Goal: Navigation & Orientation: Find specific page/section

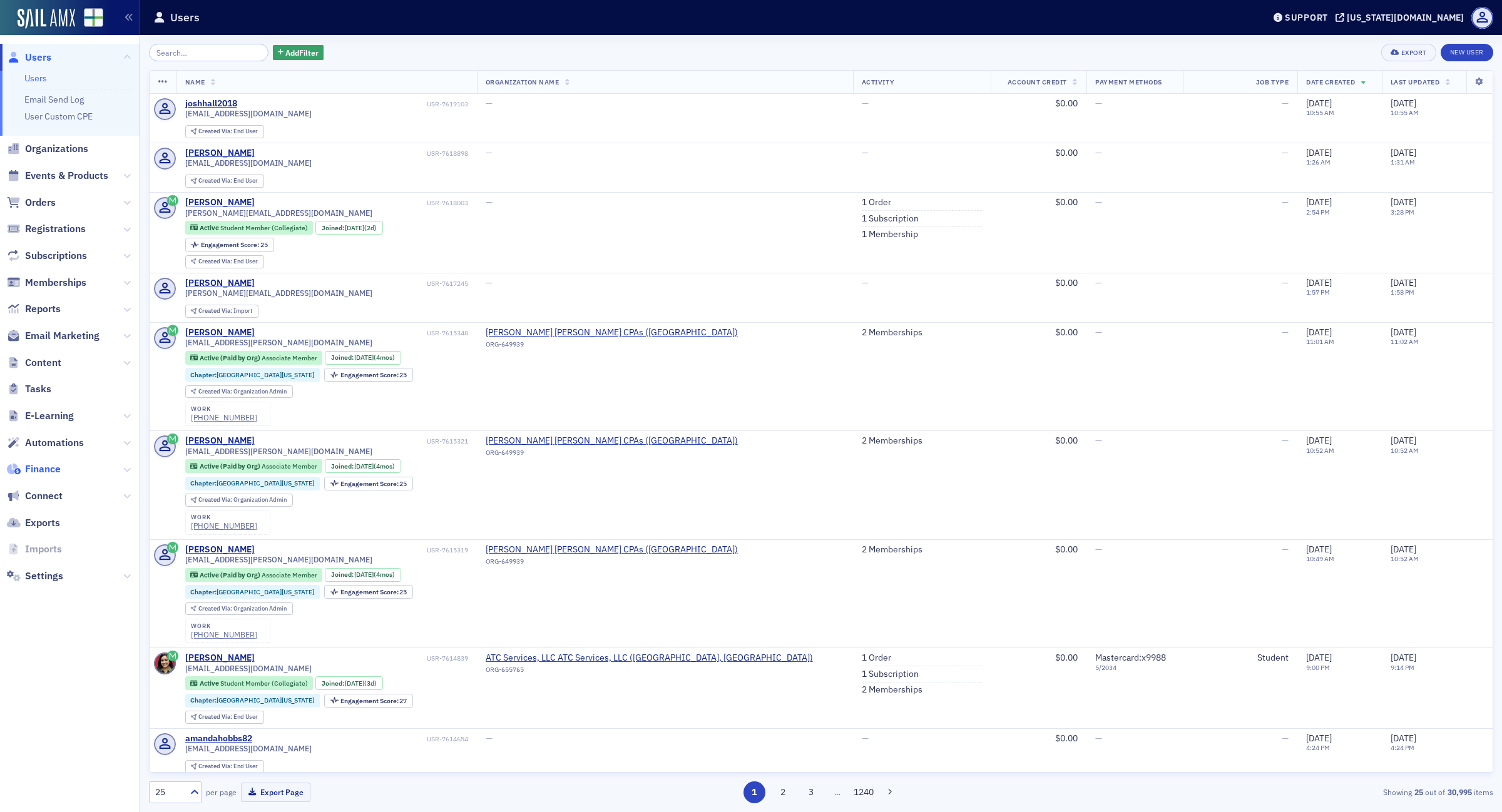
click at [50, 466] on span "Finance" at bounding box center [43, 470] width 36 height 14
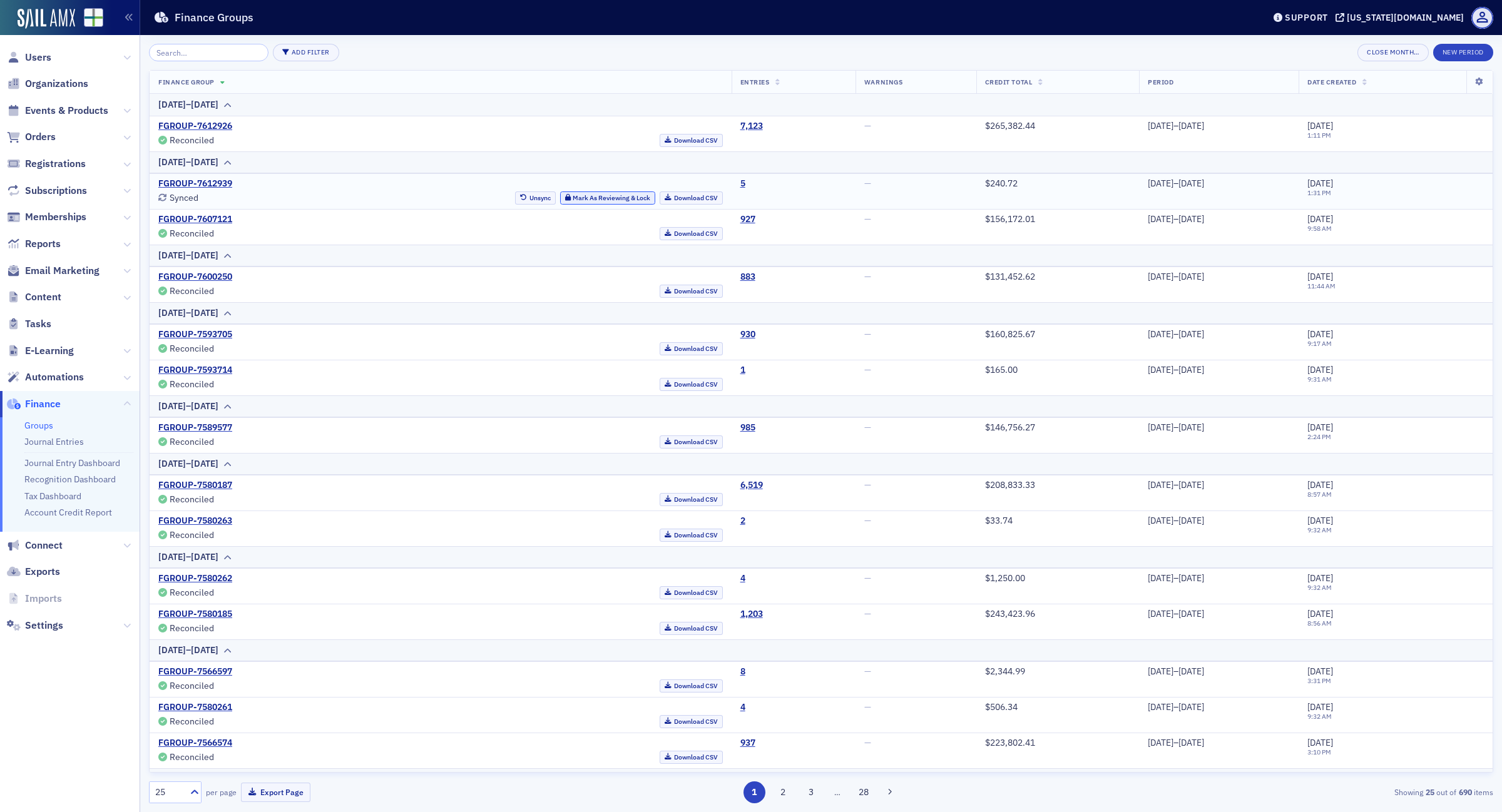
click at [564, 196] on button "Mark As Reviewing & Lock" at bounding box center [608, 197] width 96 height 13
click at [192, 223] on link "FGROUP-7607121" at bounding box center [195, 220] width 74 height 11
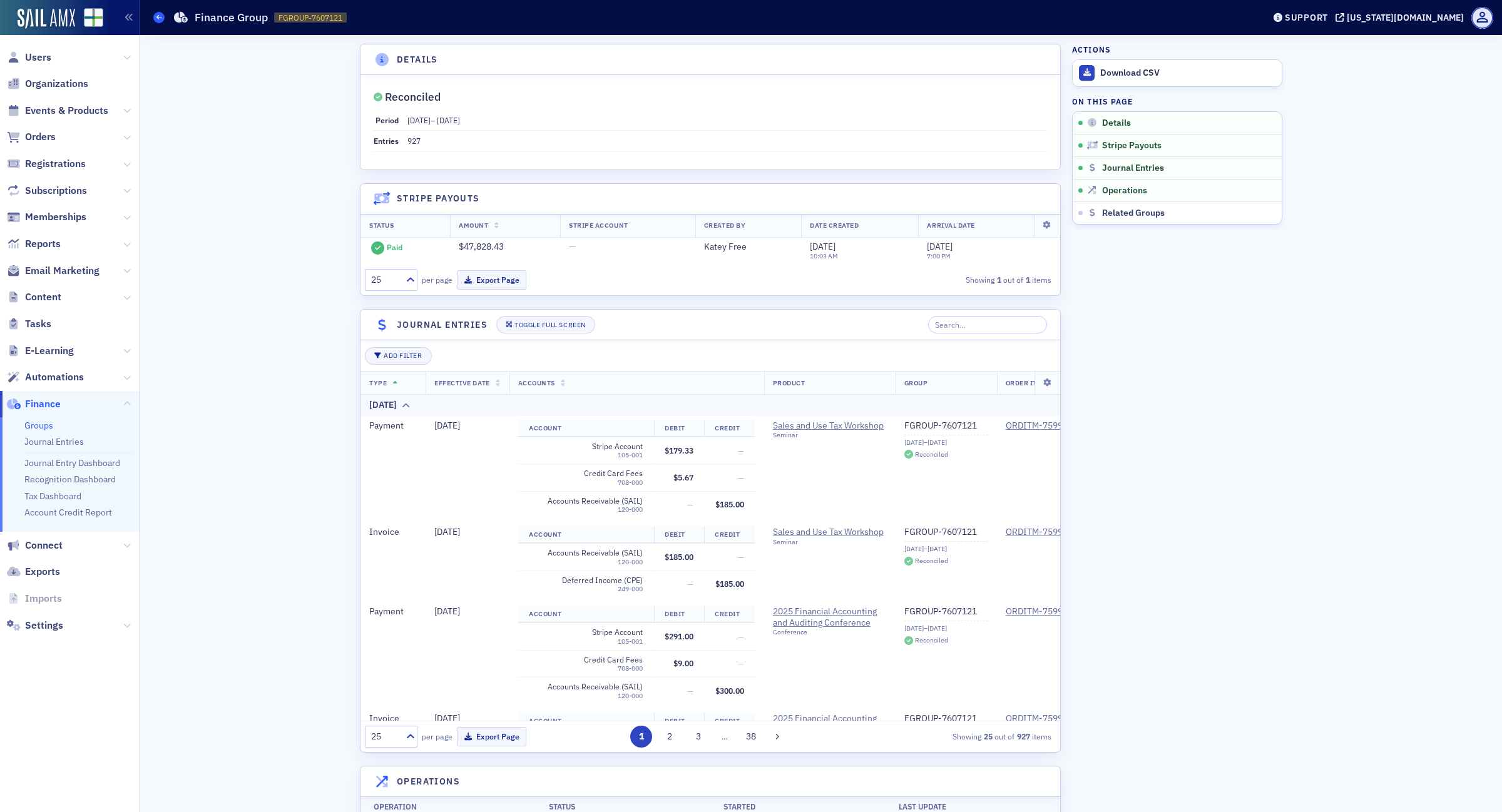
click at [158, 16] on icon at bounding box center [158, 17] width 5 height 6
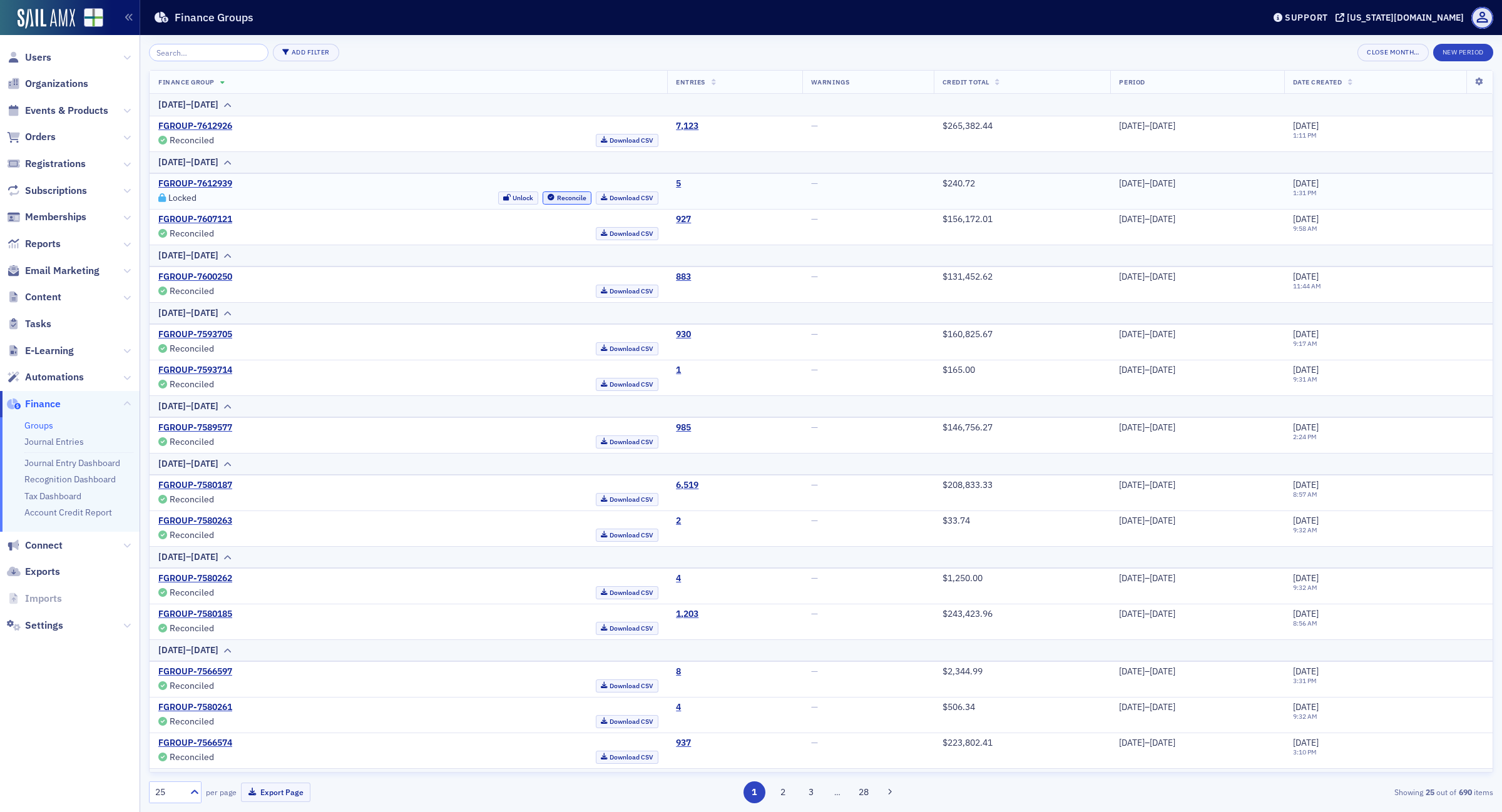
click at [548, 200] on icon "button" at bounding box center [551, 198] width 7 height 7
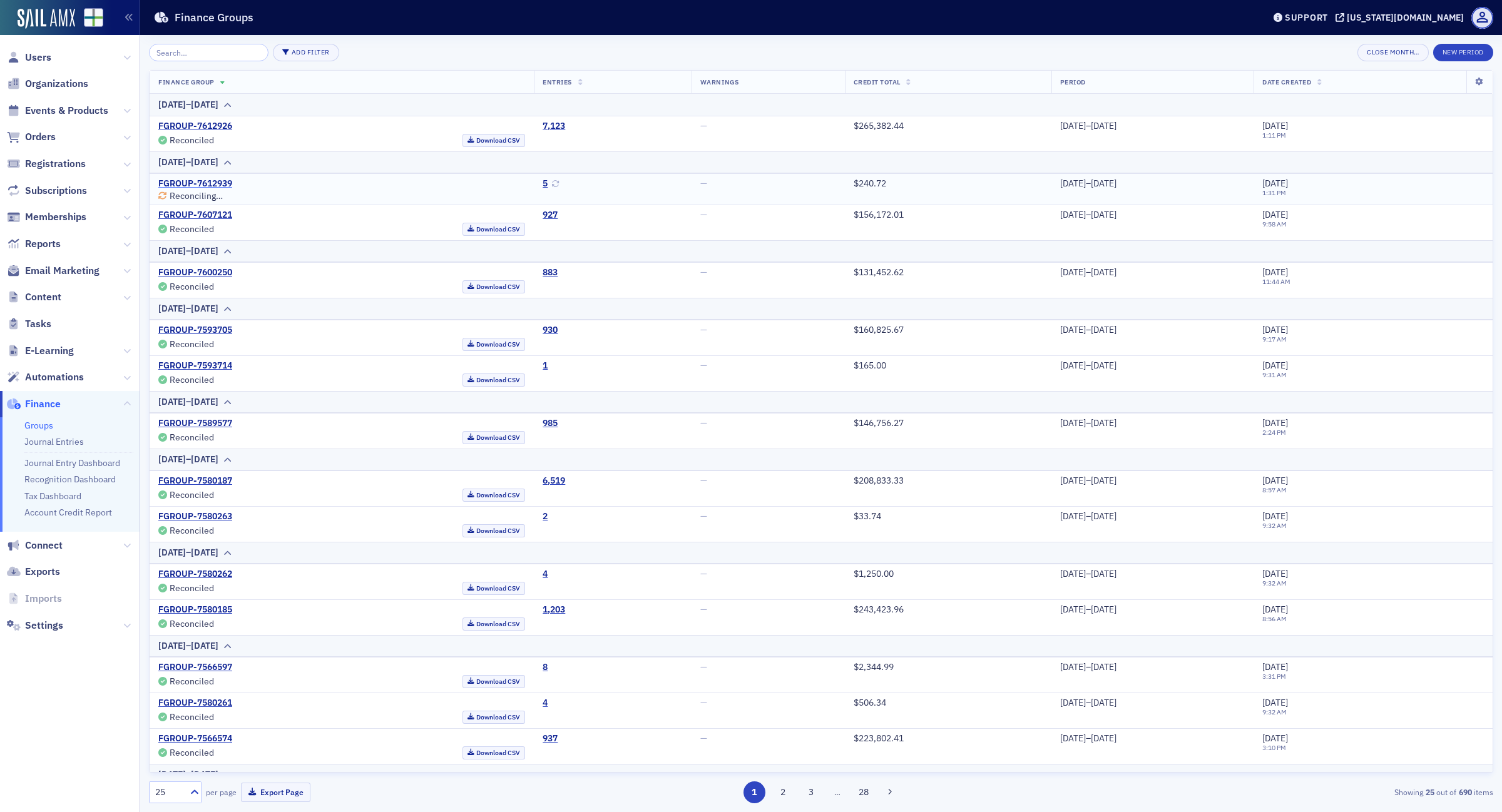
click at [217, 182] on link "FGROUP-7612939" at bounding box center [195, 184] width 74 height 11
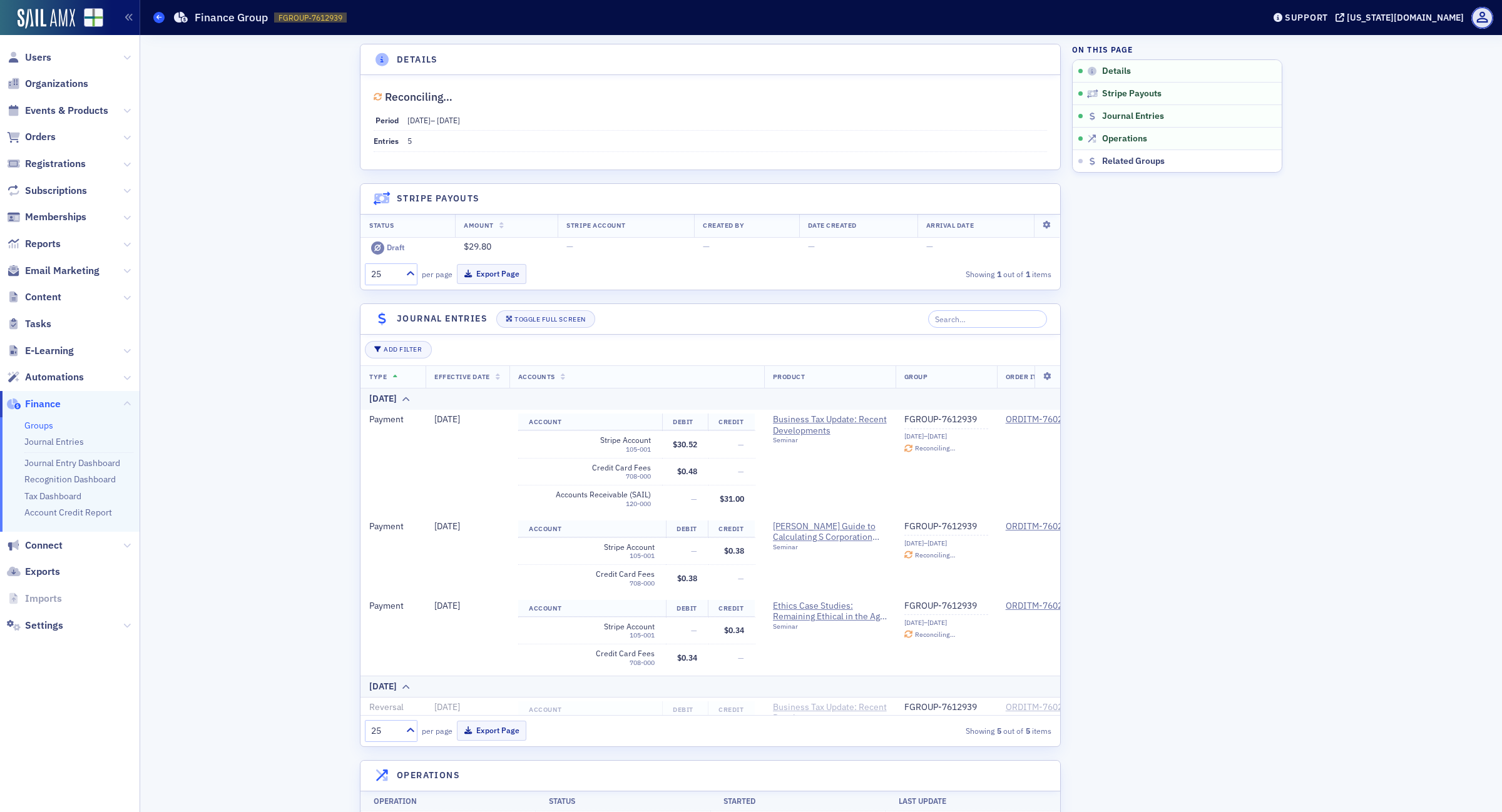
click at [156, 19] on icon at bounding box center [158, 17] width 5 height 6
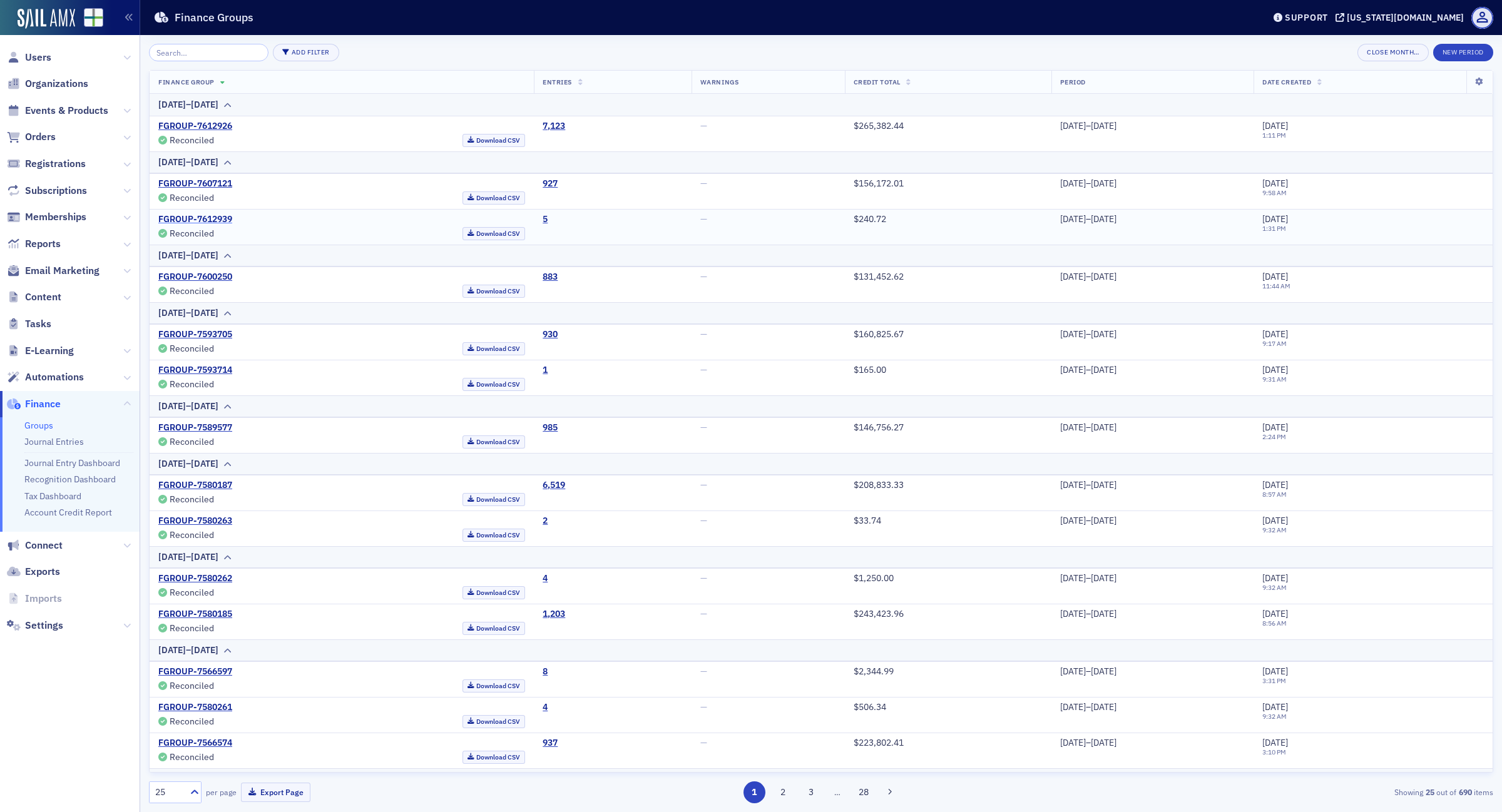
click at [213, 216] on link "FGROUP-7612939" at bounding box center [195, 220] width 74 height 11
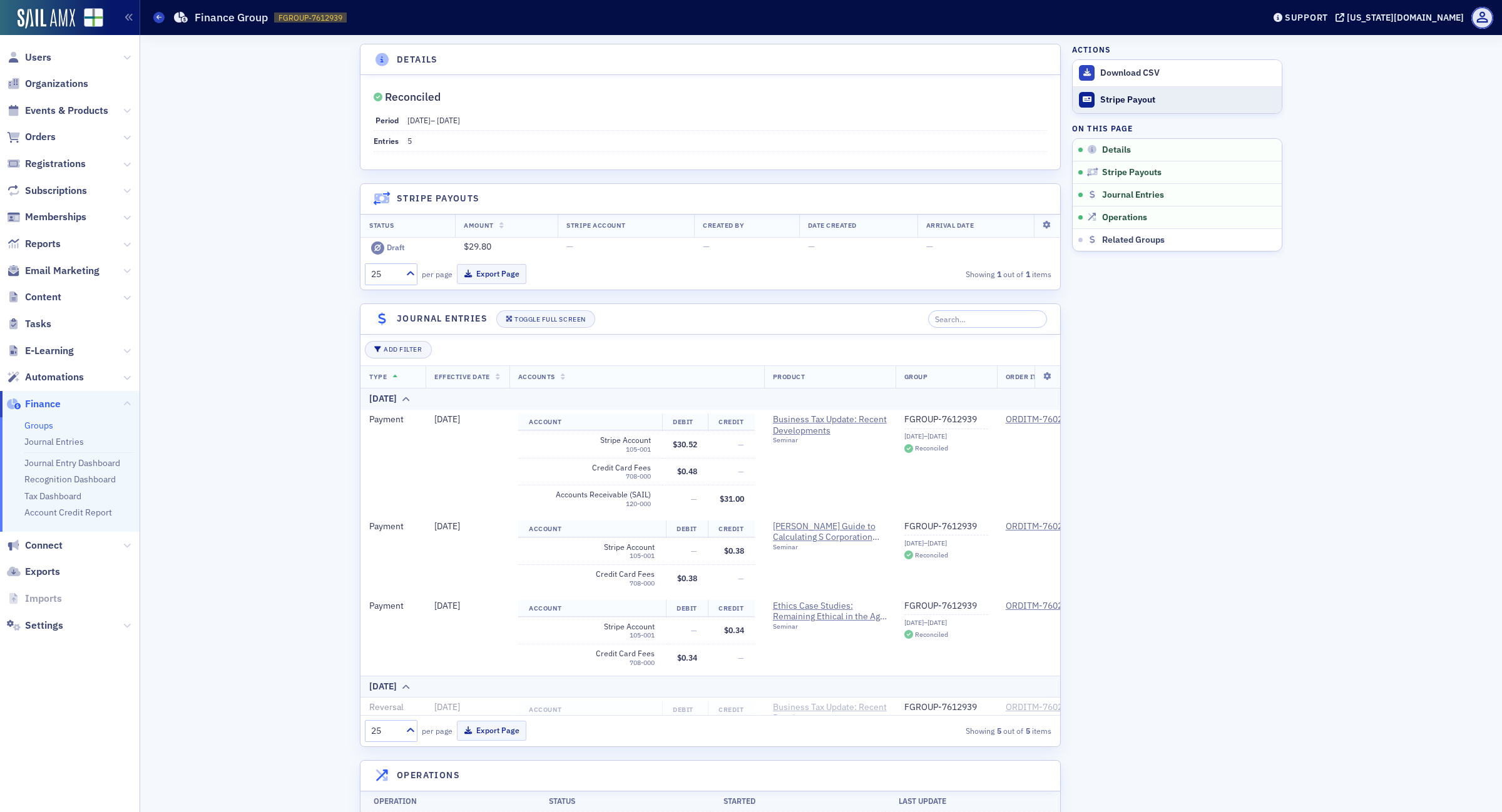
click at [1138, 101] on div "Stripe Payout" at bounding box center [1188, 100] width 175 height 11
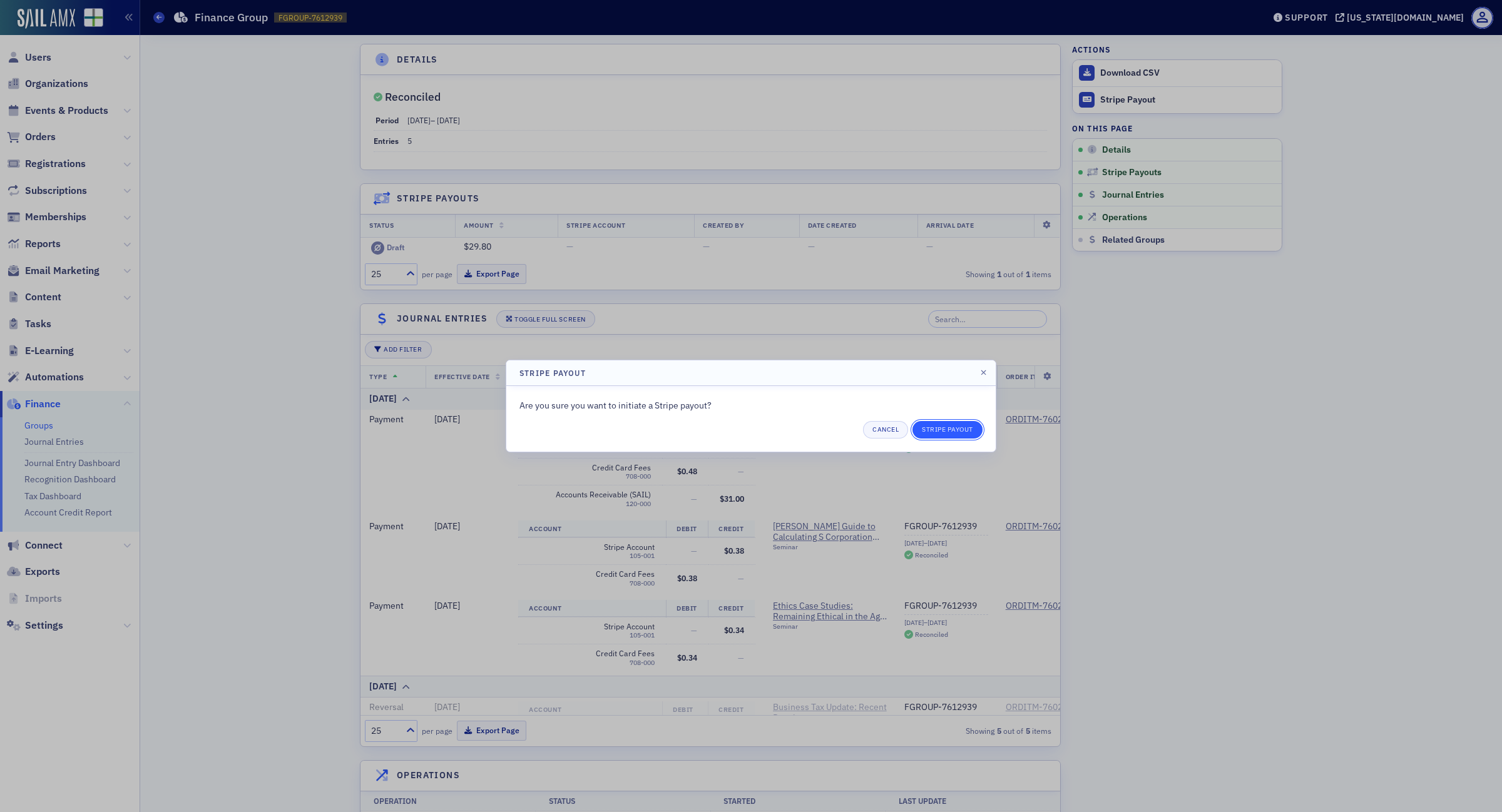
click at [953, 433] on button "Stripe Payout" at bounding box center [947, 429] width 70 height 17
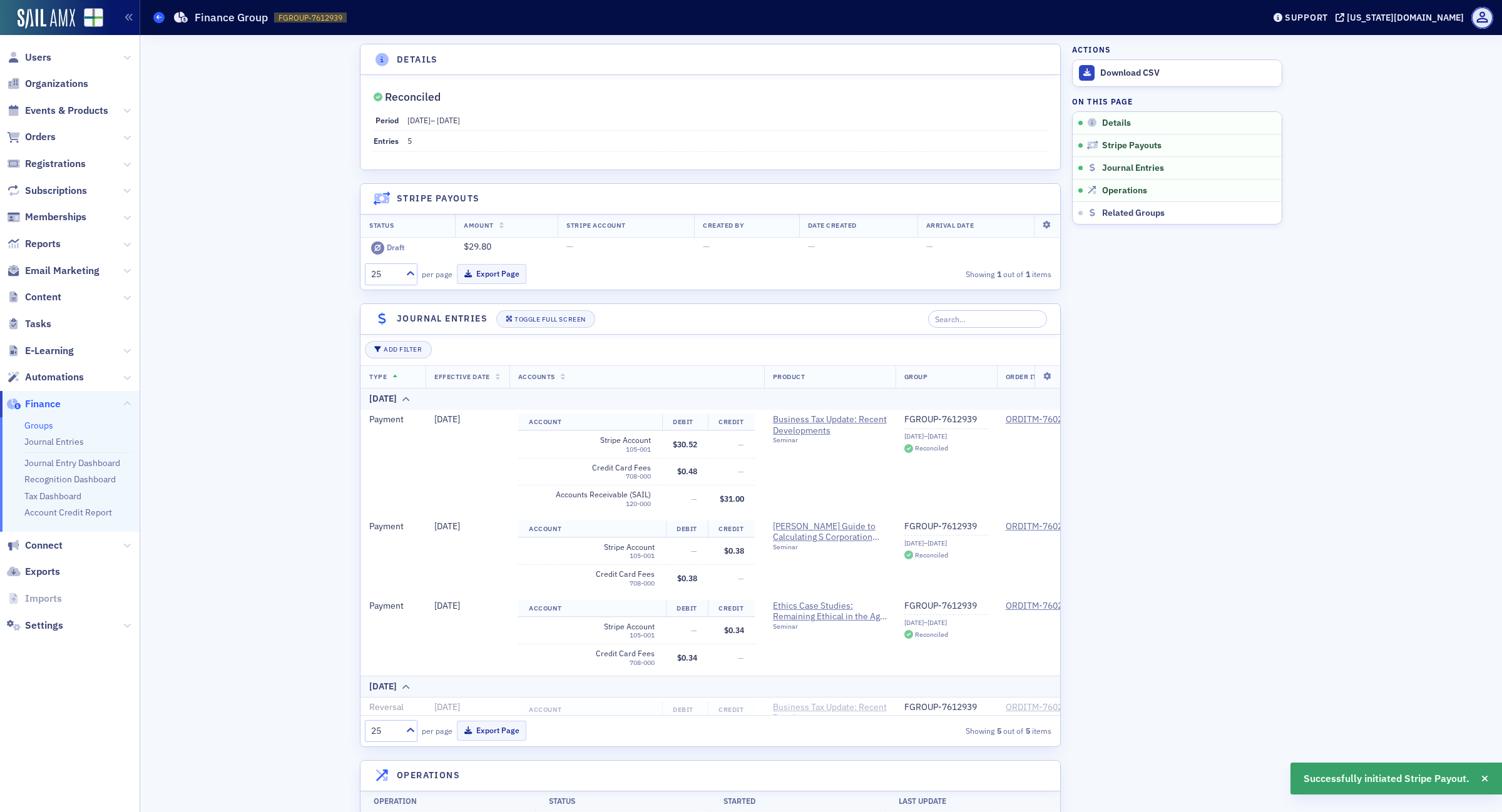
click at [155, 17] on span at bounding box center [159, 17] width 11 height 11
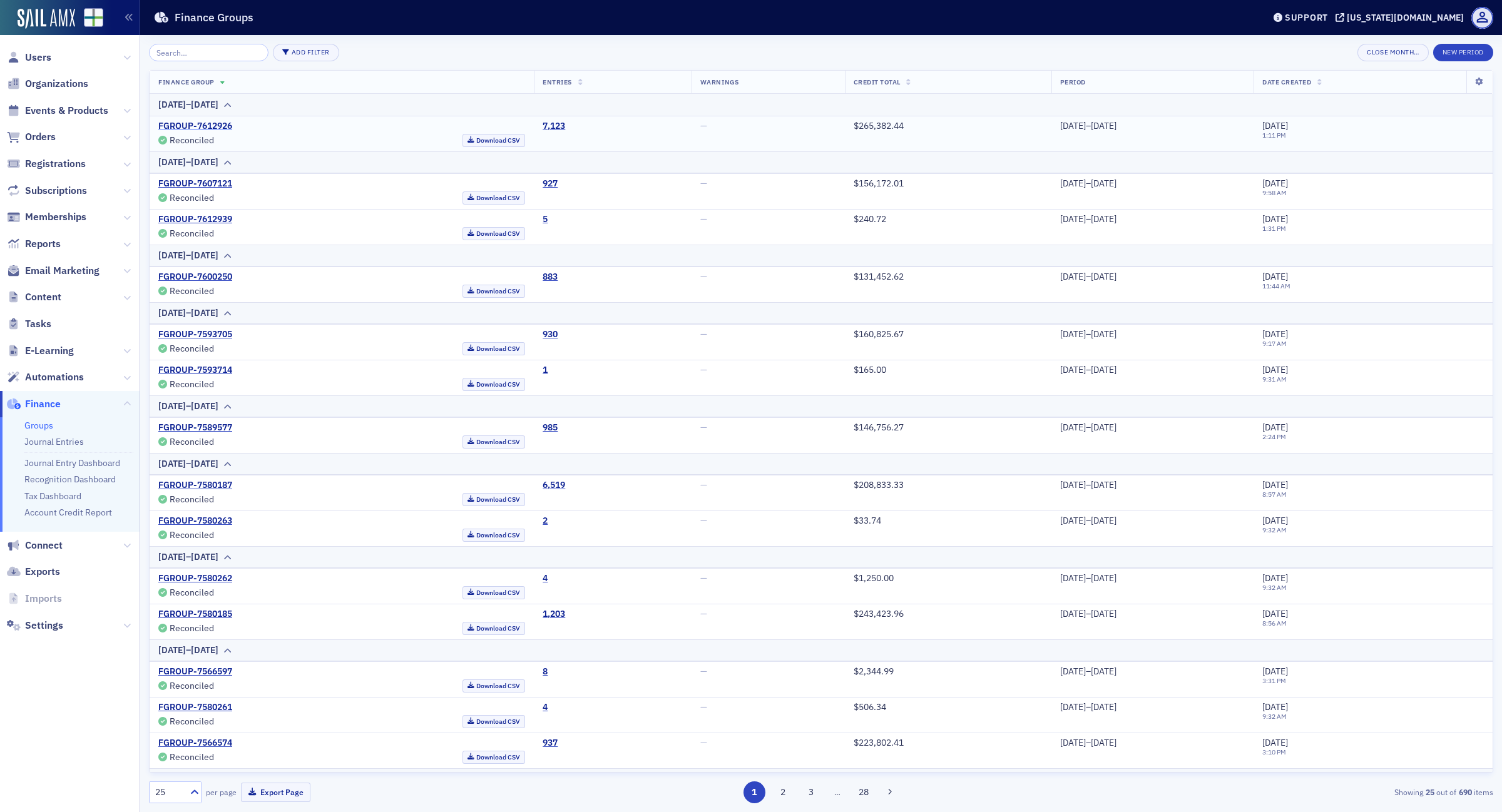
click at [207, 126] on link "FGROUP-7612926" at bounding box center [195, 126] width 74 height 11
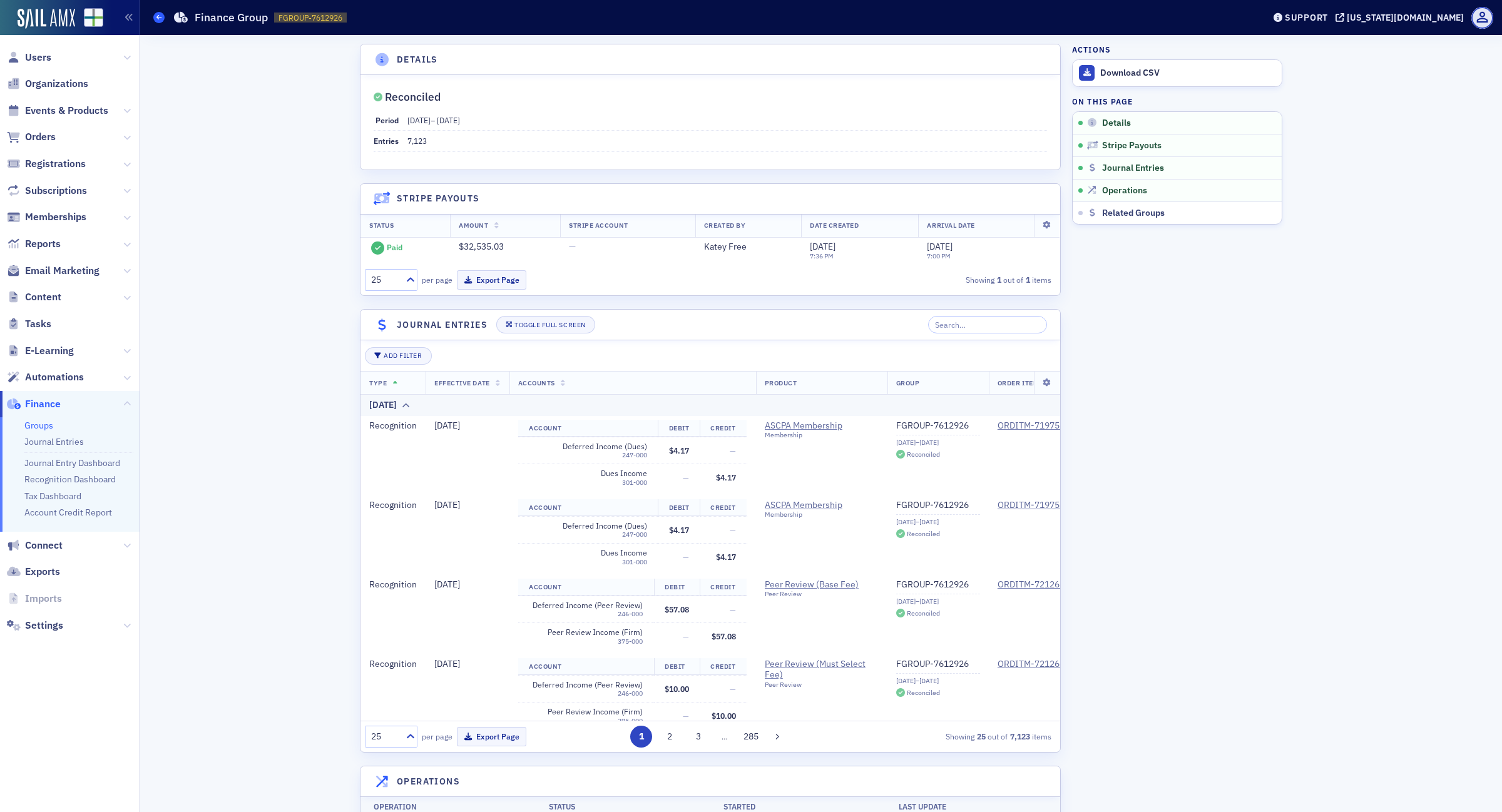
click at [158, 12] on span at bounding box center [159, 17] width 11 height 11
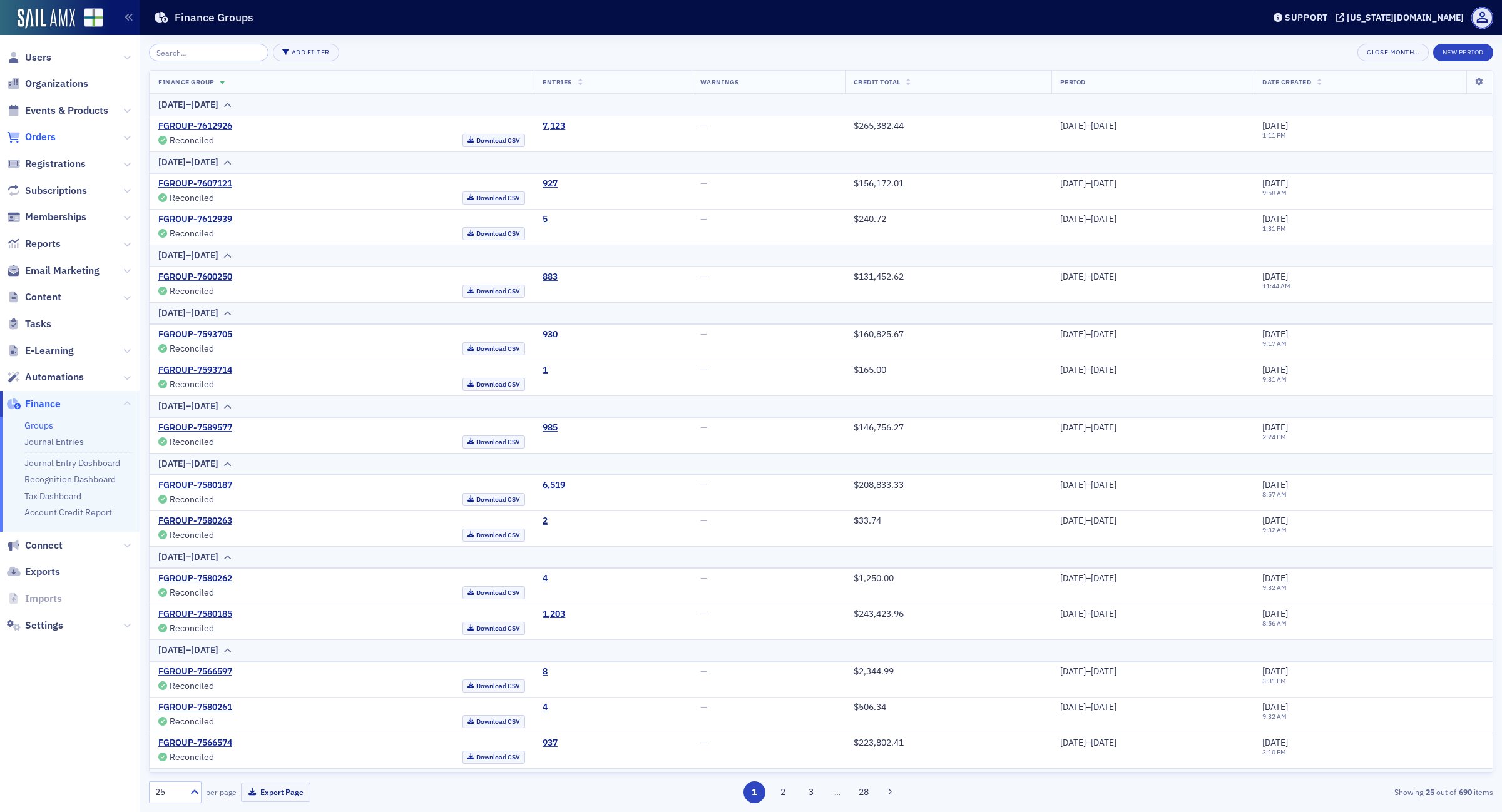
click at [49, 138] on span "Orders" at bounding box center [40, 137] width 30 height 14
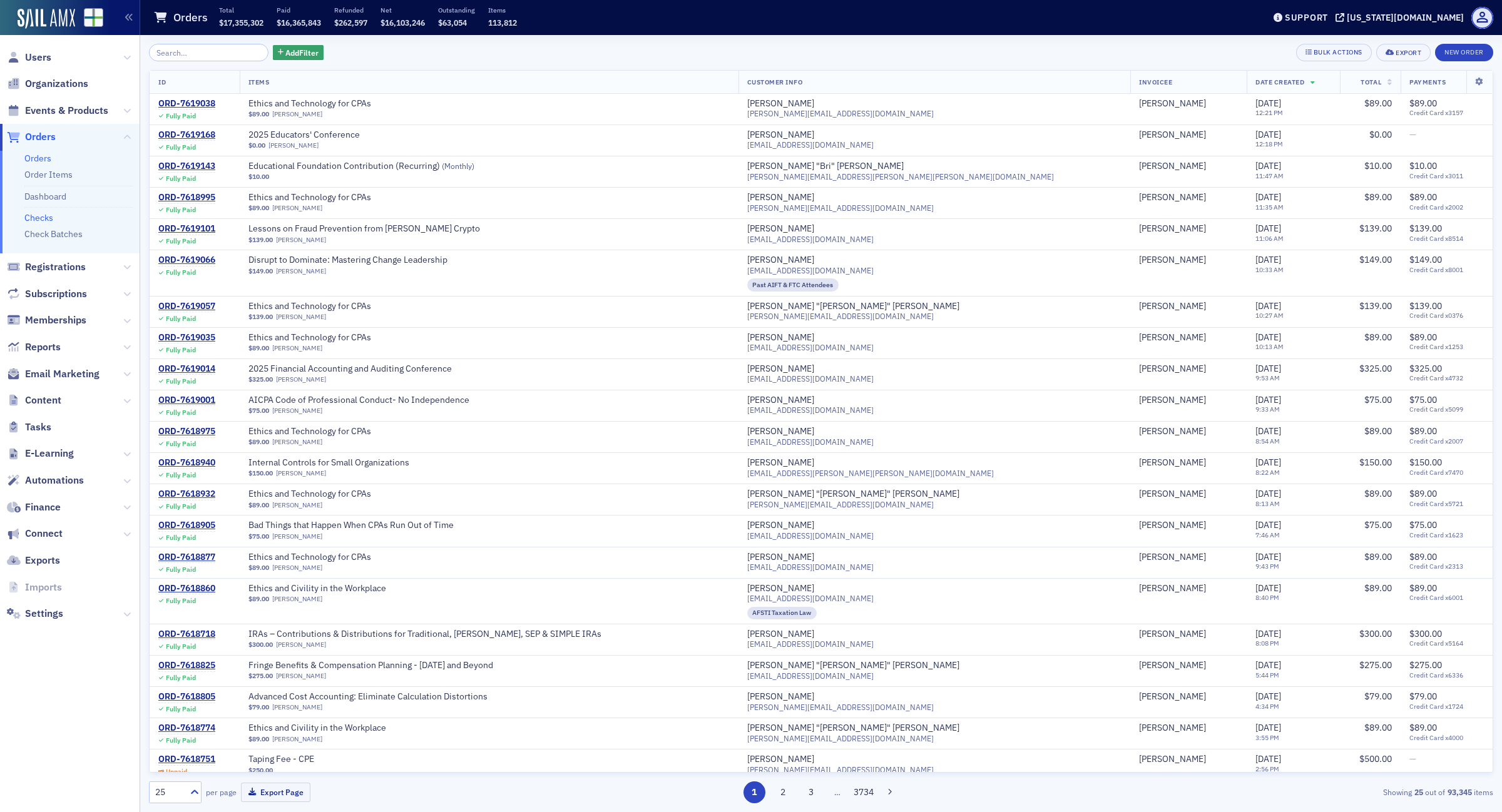
click at [46, 215] on link "Checks" at bounding box center [39, 218] width 29 height 11
